Goal: Task Accomplishment & Management: Use online tool/utility

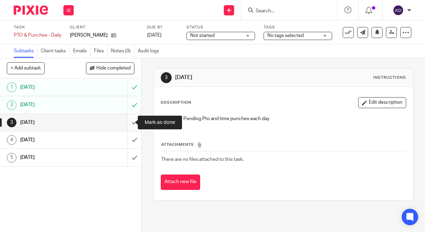
click at [127, 123] on input "submit" at bounding box center [70, 122] width 141 height 17
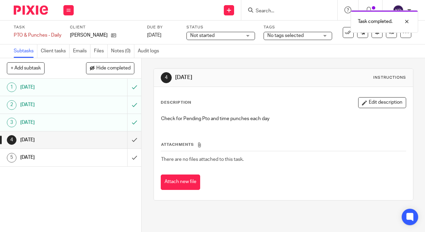
click at [25, 12] on img at bounding box center [31, 9] width 34 height 9
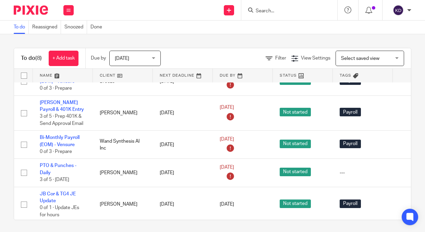
scroll to position [103, 0]
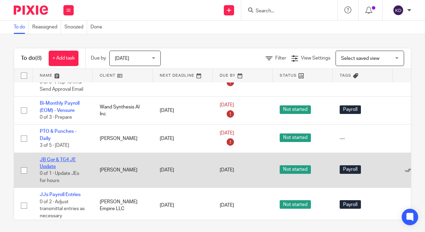
click at [66, 158] on link "JB Cor & TG4 JE Update" at bounding box center [58, 164] width 36 height 12
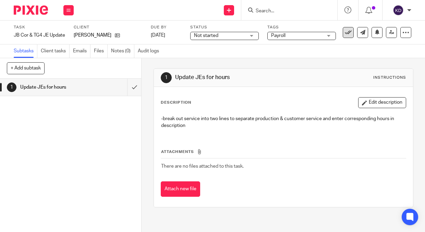
click at [347, 32] on button at bounding box center [348, 32] width 11 height 11
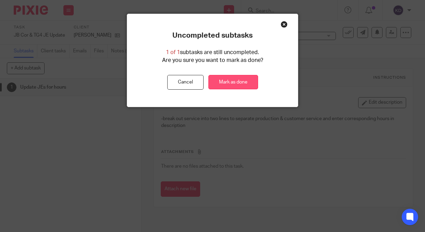
click at [211, 81] on link "Mark as done" at bounding box center [233, 82] width 50 height 15
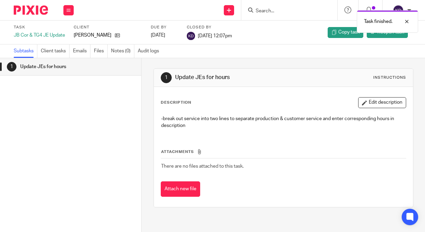
click at [29, 3] on div at bounding box center [28, 10] width 57 height 20
click at [26, 9] on img at bounding box center [31, 9] width 34 height 9
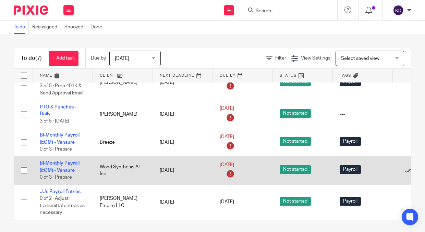
scroll to position [2, 0]
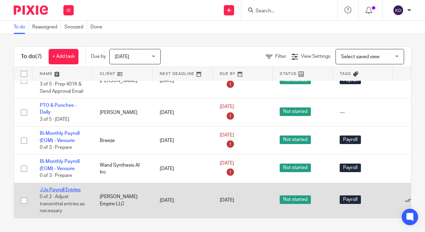
click at [56, 188] on link "JJs Payroll Entries" at bounding box center [60, 190] width 41 height 5
